Goal: Browse casually: Explore the website without a specific task or goal

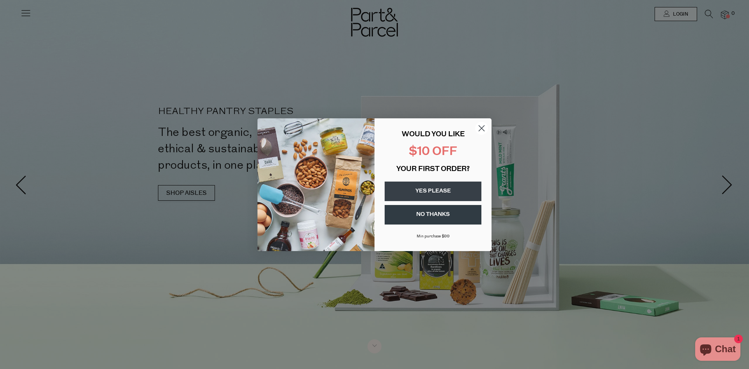
click at [428, 191] on button "YES PLEASE" at bounding box center [433, 191] width 97 height 20
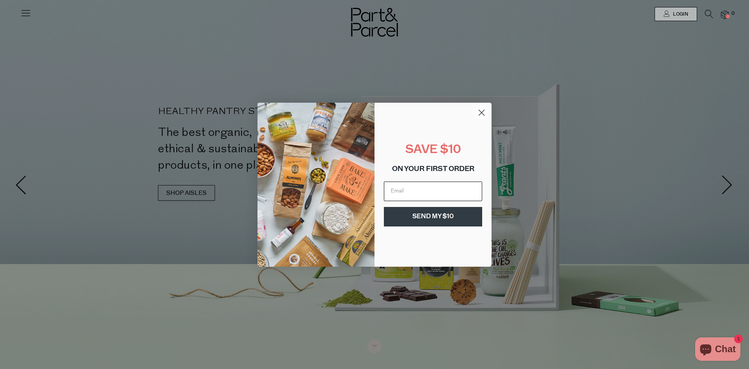
click at [428, 191] on input "Email" at bounding box center [433, 191] width 98 height 20
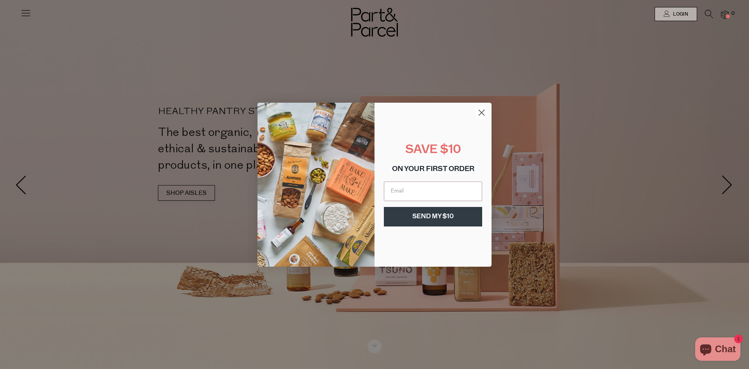
type input "trinette@gmail.com"
click at [438, 217] on button "SEND MY $10" at bounding box center [433, 217] width 98 height 20
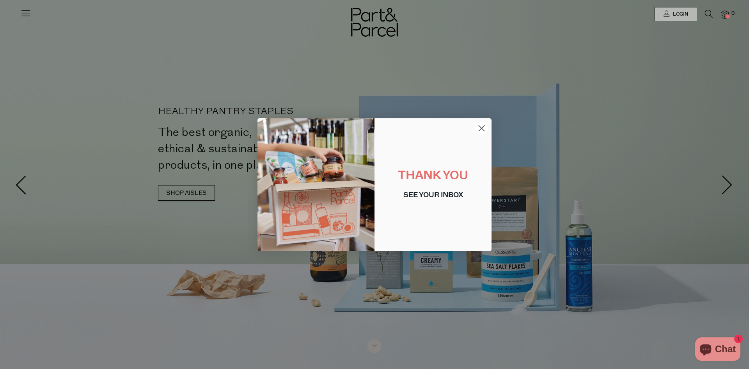
click at [484, 127] on circle "Close dialog" at bounding box center [481, 127] width 13 height 13
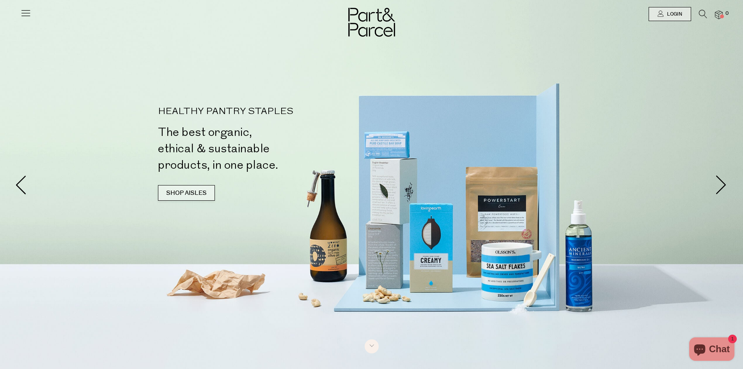
click at [192, 191] on link "SHOP AISLES" at bounding box center [186, 193] width 57 height 16
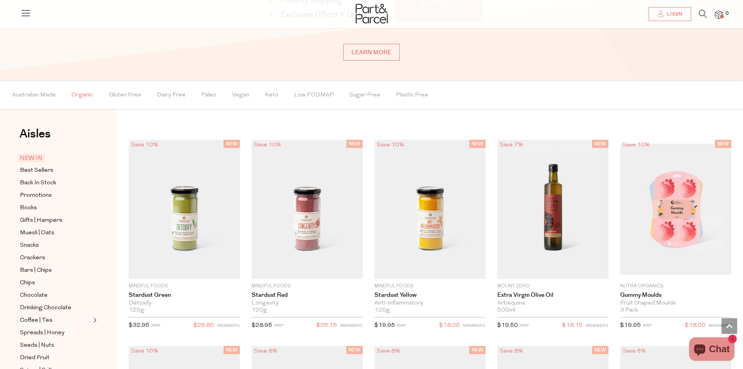
click at [81, 93] on span "Organic" at bounding box center [82, 95] width 22 height 27
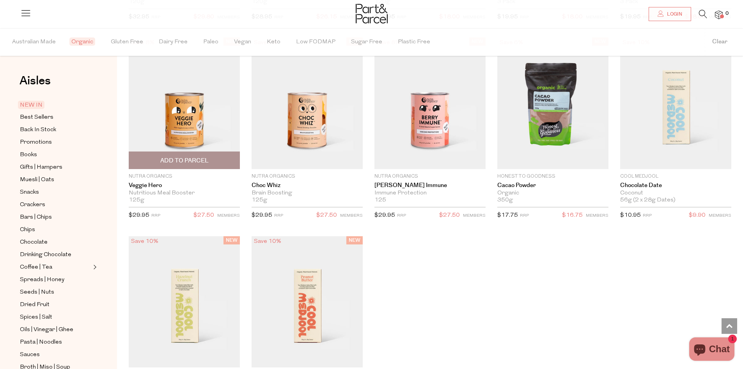
scroll to position [774, 0]
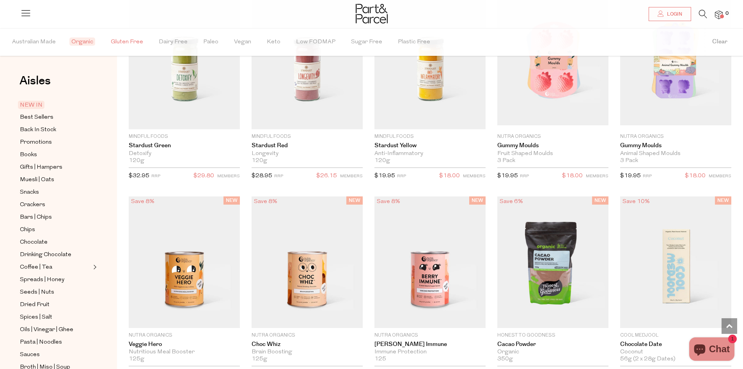
click at [130, 41] on span "Gluten Free" at bounding box center [127, 41] width 32 height 27
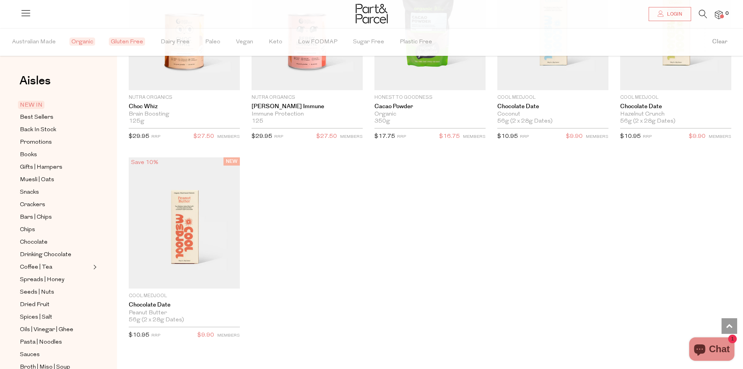
scroll to position [1125, 0]
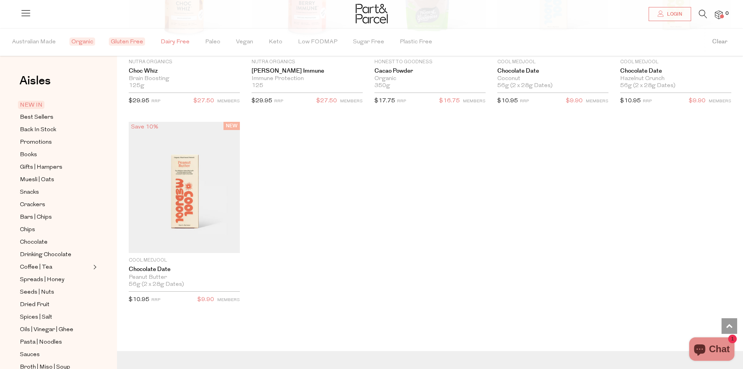
click at [180, 45] on span "Dairy Free" at bounding box center [175, 41] width 29 height 27
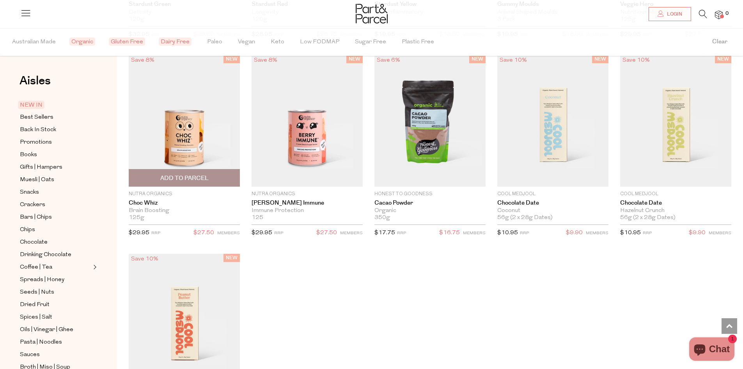
scroll to position [1008, 0]
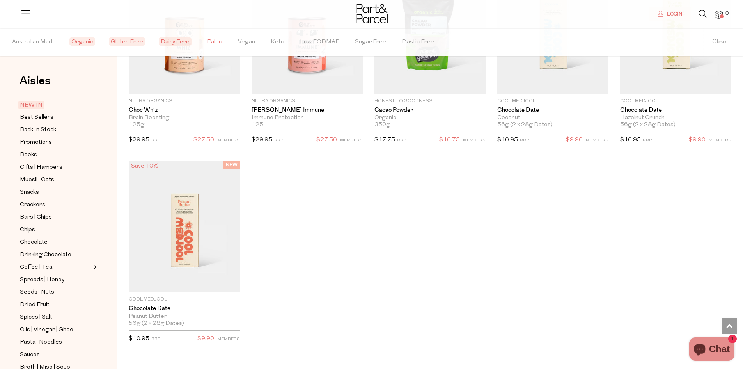
click at [208, 41] on span "Paleo" at bounding box center [214, 41] width 15 height 27
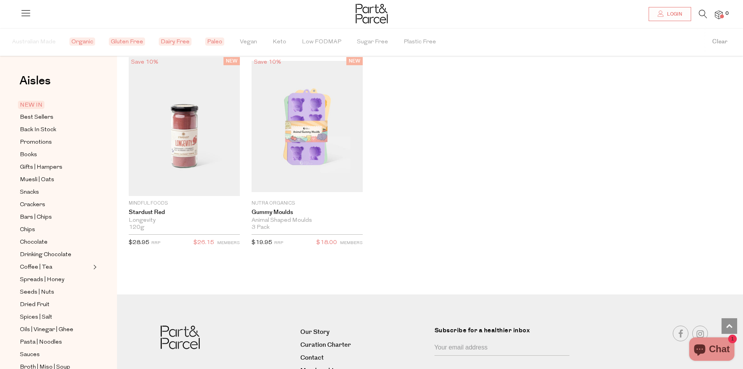
scroll to position [579, 0]
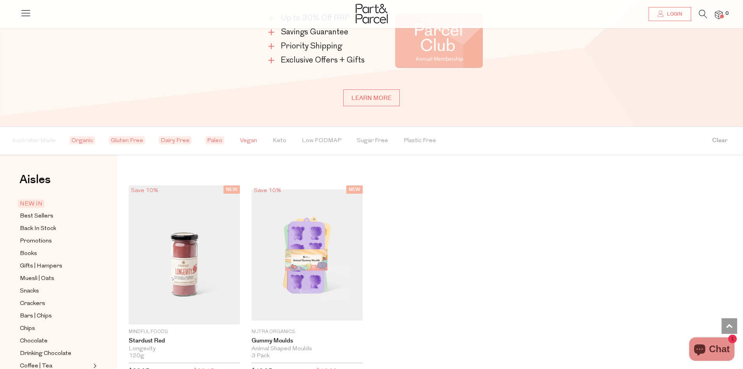
click at [243, 143] on span "Vegan" at bounding box center [248, 140] width 17 height 27
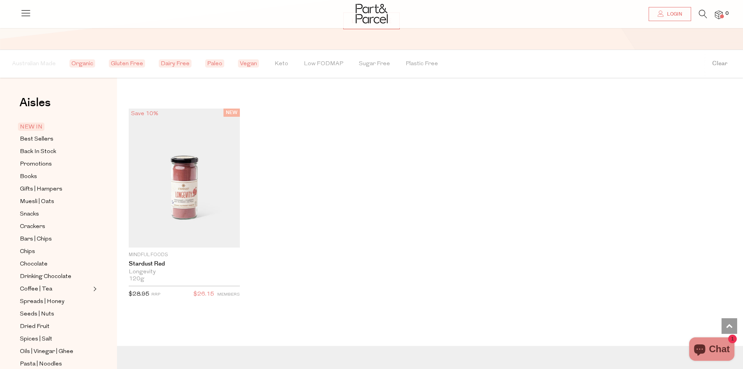
scroll to position [657, 0]
click at [280, 62] on span "Keto" at bounding box center [282, 62] width 14 height 27
click at [309, 63] on span "Low FODMAP" at bounding box center [325, 62] width 39 height 27
click at [410, 62] on span "Plastic Free" at bounding box center [426, 62] width 32 height 27
click at [48, 140] on span "Best Sellers" at bounding box center [37, 137] width 34 height 9
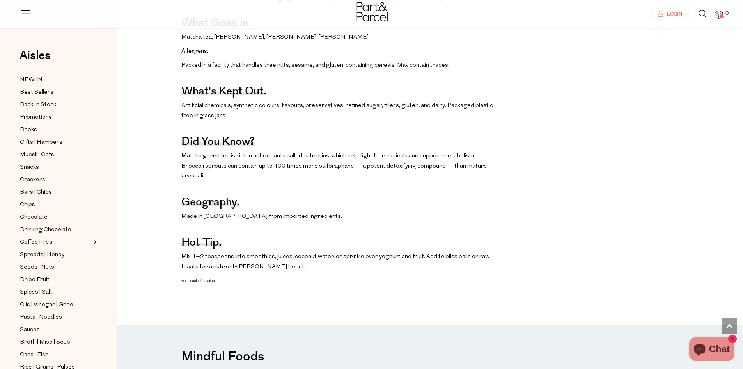
scroll to position [507, 0]
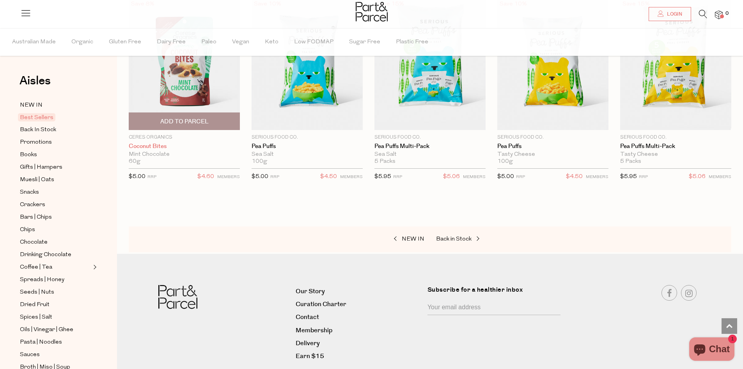
scroll to position [1521, 0]
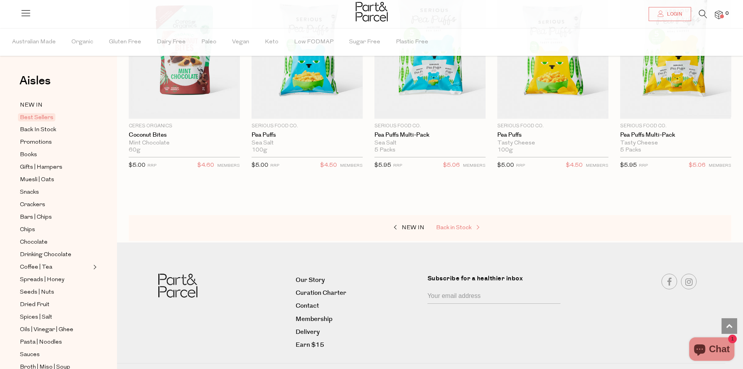
click at [462, 225] on span "Back in Stock" at bounding box center [454, 228] width 36 height 6
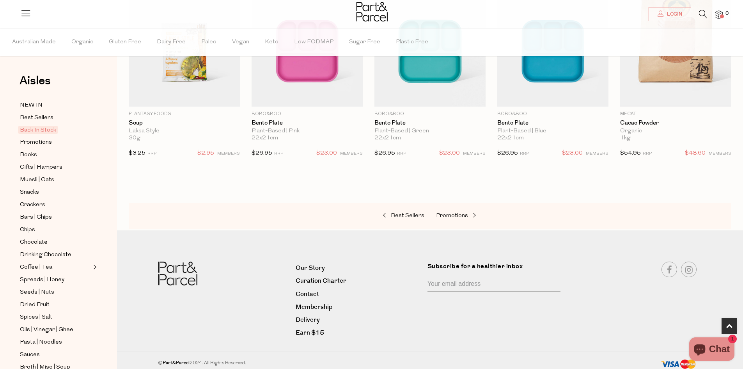
scroll to position [328, 0]
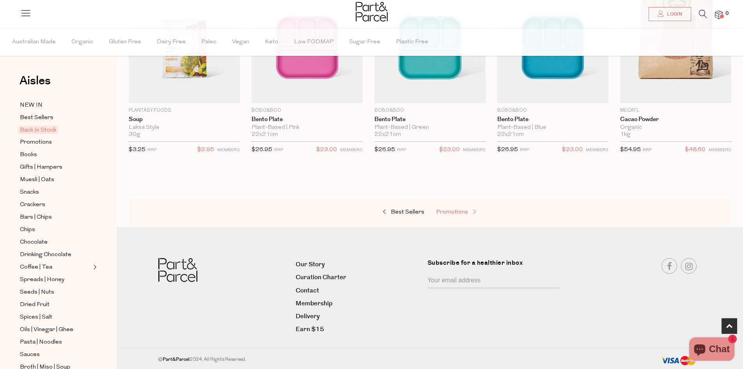
click at [454, 209] on span "Promotions" at bounding box center [452, 212] width 32 height 6
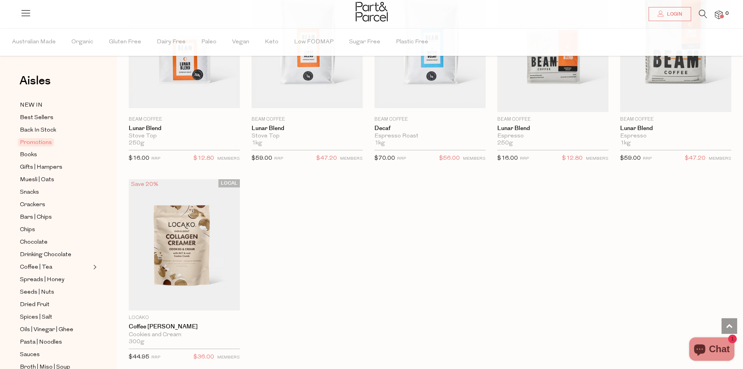
scroll to position [624, 0]
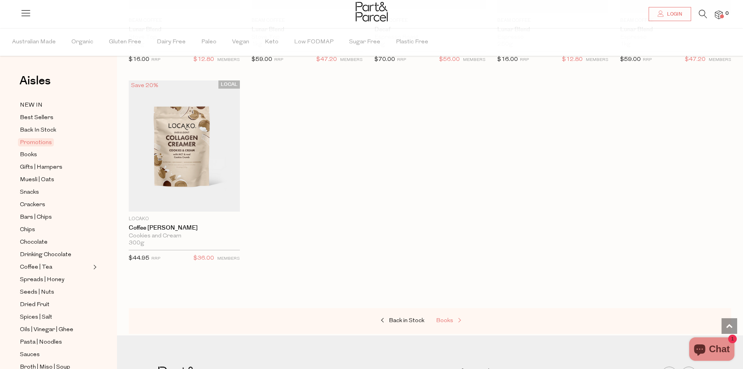
click at [455, 320] on span at bounding box center [458, 321] width 11 height 6
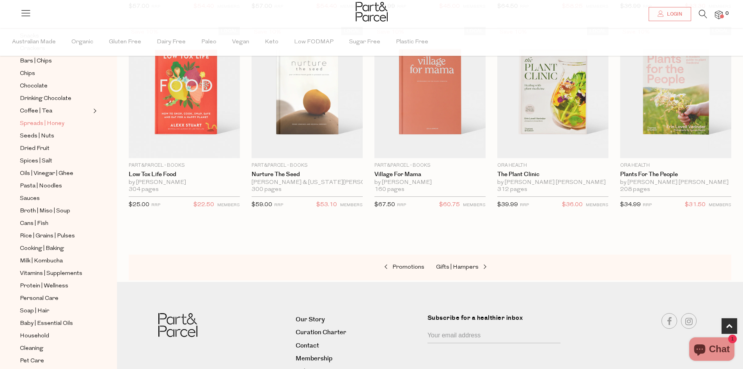
scroll to position [174, 0]
